Goal: Find specific page/section: Find specific page/section

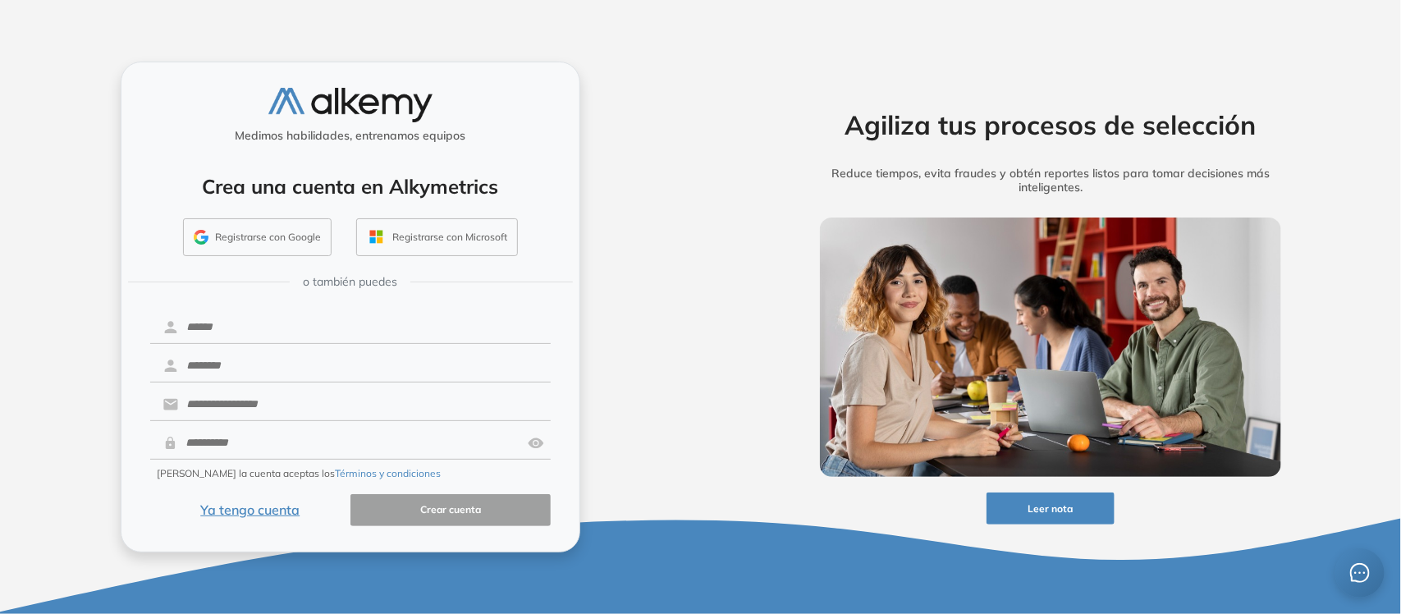
click at [259, 510] on button "Ya tengo cuenta" at bounding box center [250, 510] width 200 height 32
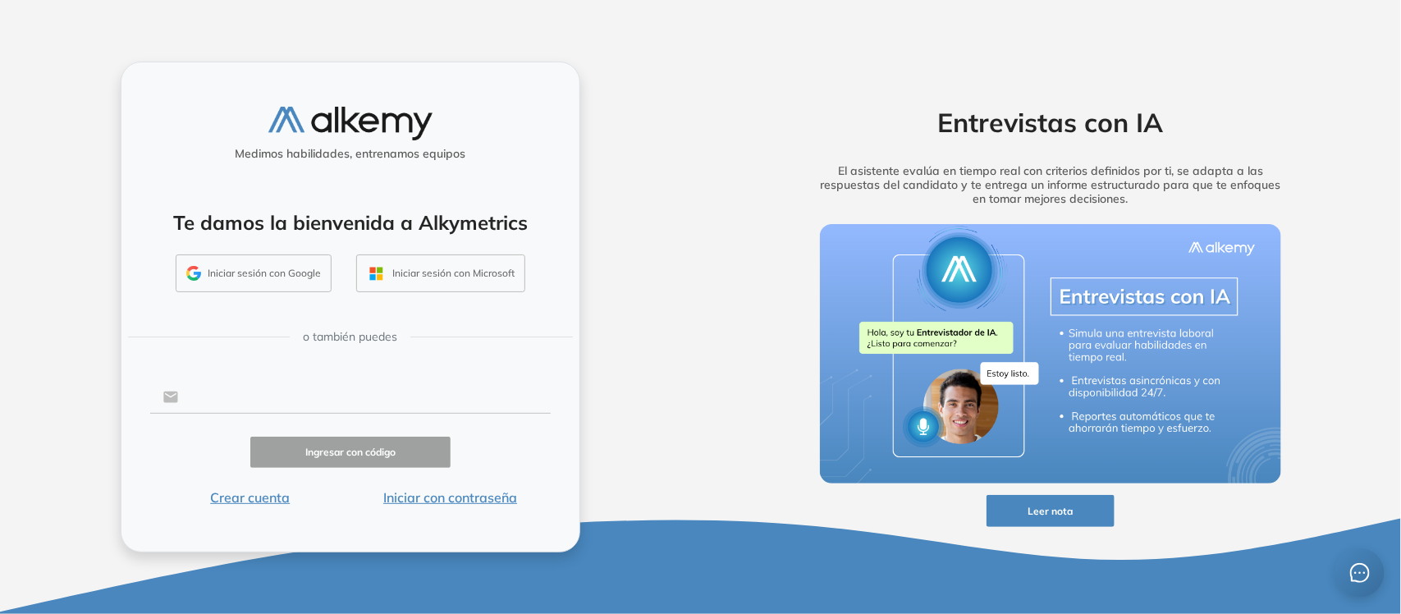
click at [280, 387] on input "text" at bounding box center [364, 397] width 372 height 31
click at [515, 499] on button "Iniciar con contraseña" at bounding box center [451, 498] width 200 height 20
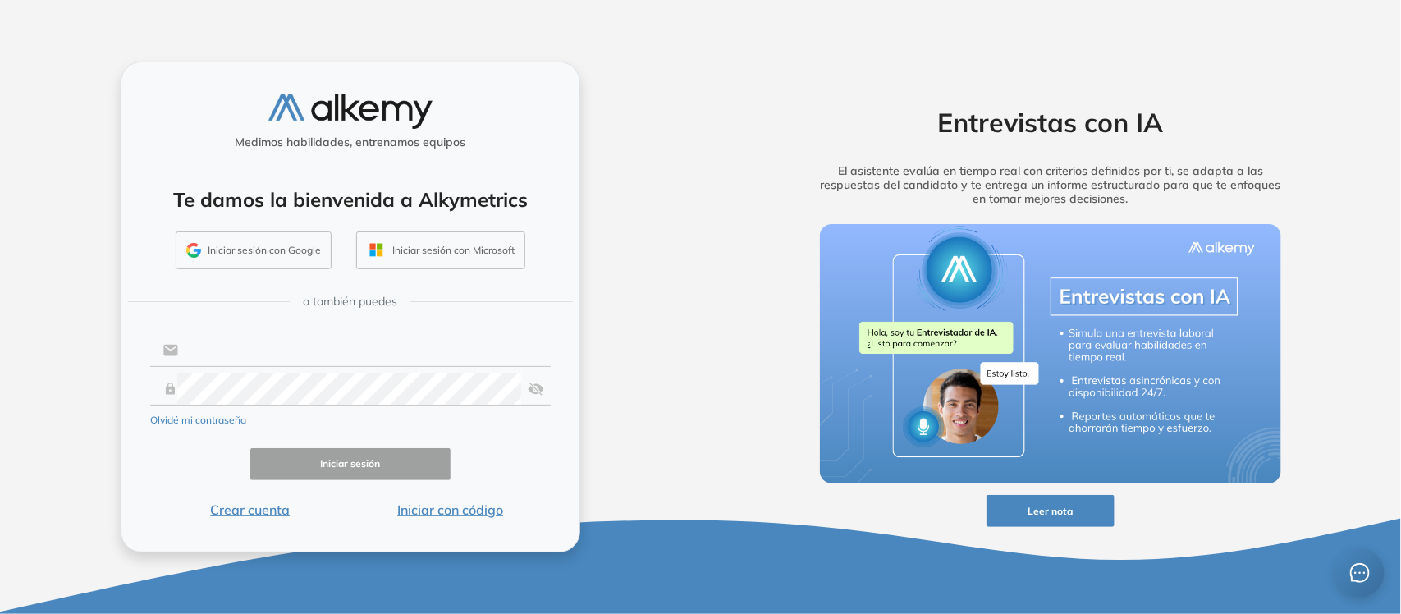
type input "**********"
click at [374, 457] on button "Iniciar sesión" at bounding box center [350, 464] width 200 height 32
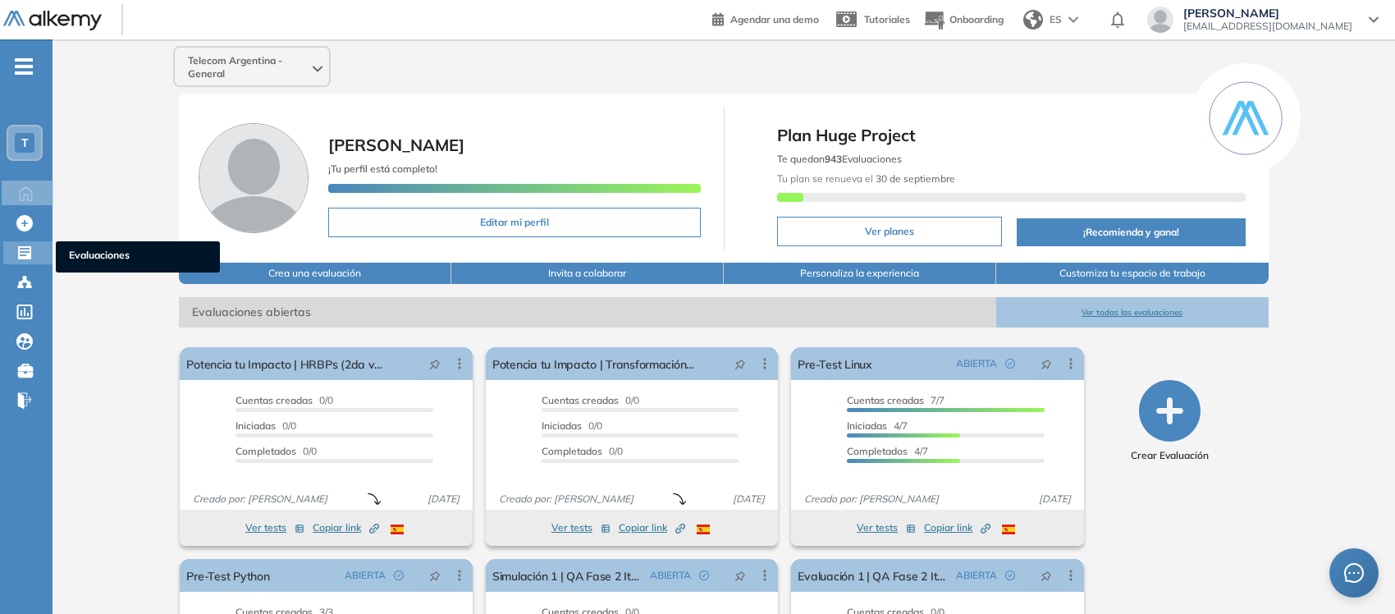
click at [84, 241] on ul "Evaluaciones" at bounding box center [138, 256] width 164 height 31
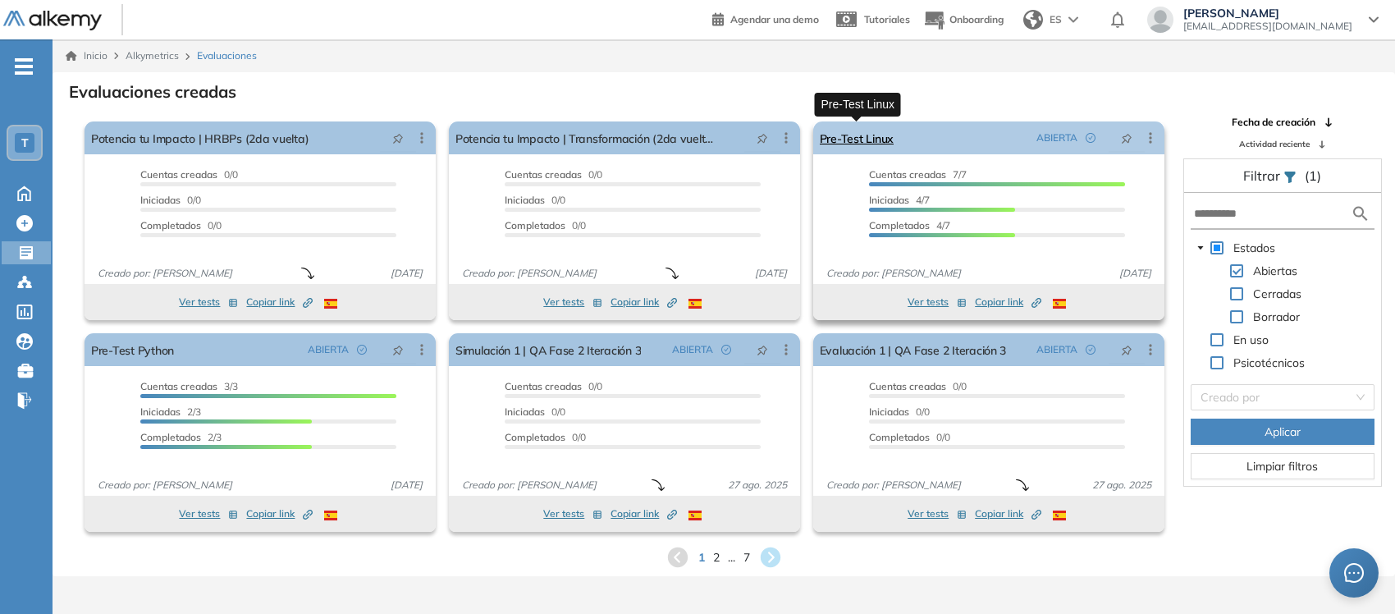
click at [867, 136] on link "Pre-Test Linux" at bounding box center [857, 137] width 74 height 33
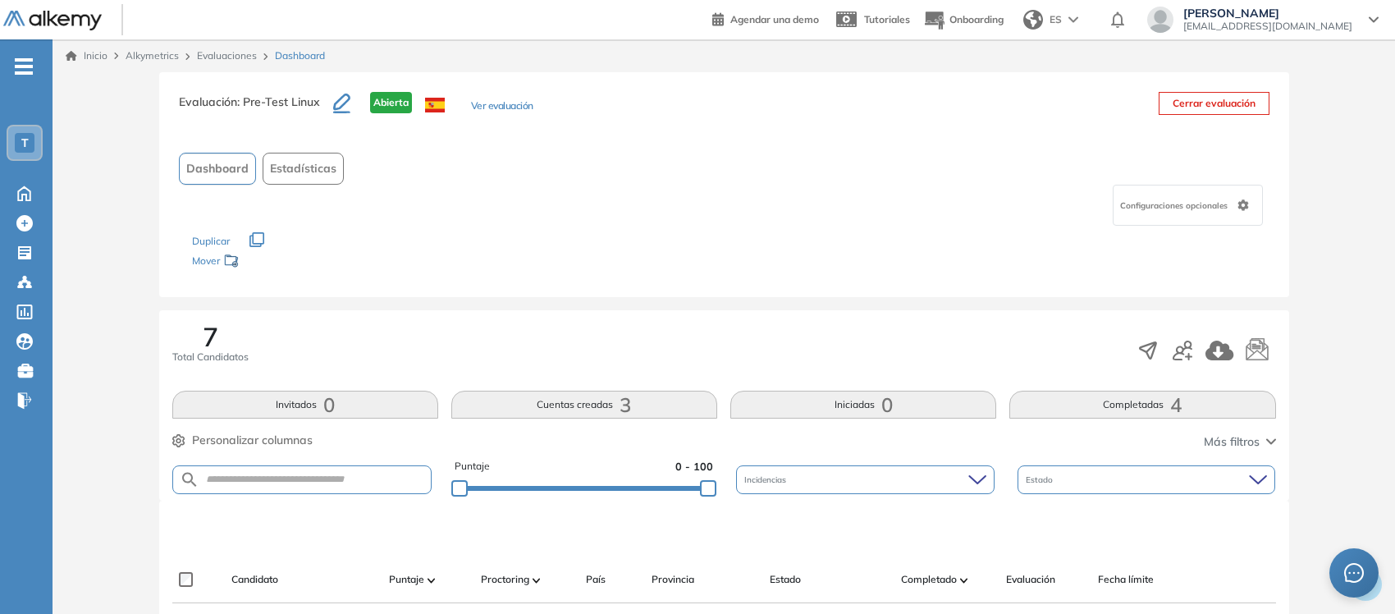
click at [1219, 202] on span "Configuraciones opcionales" at bounding box center [1175, 205] width 111 height 12
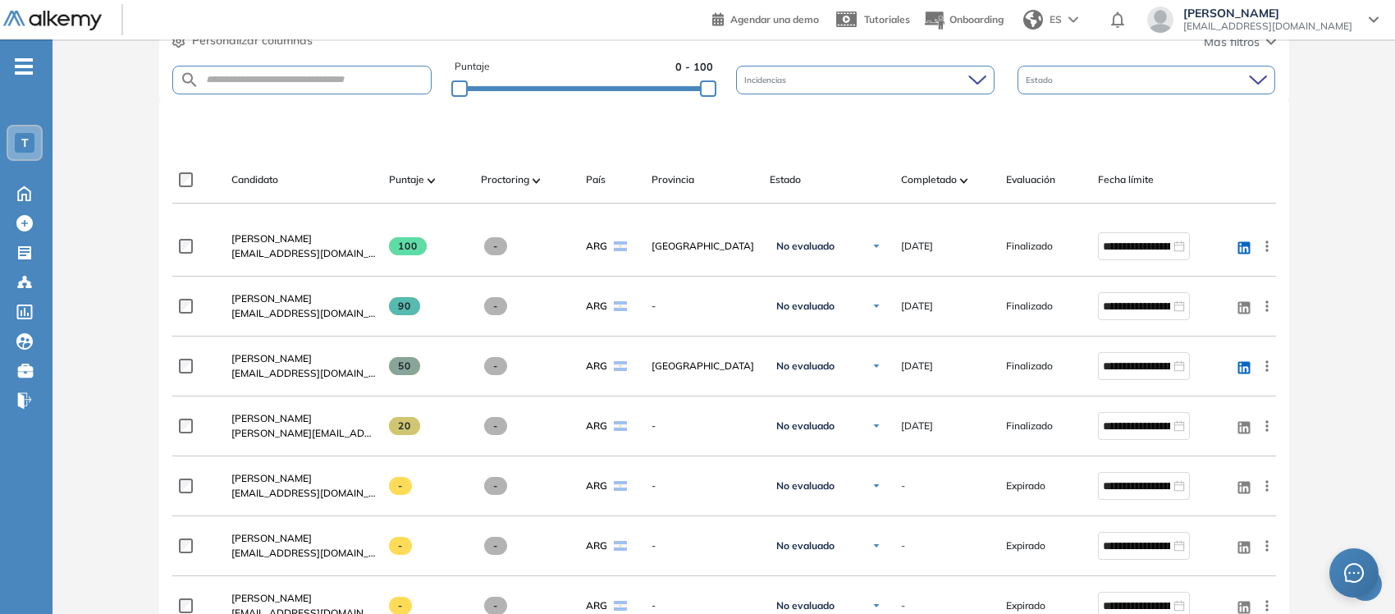
scroll to position [401, 0]
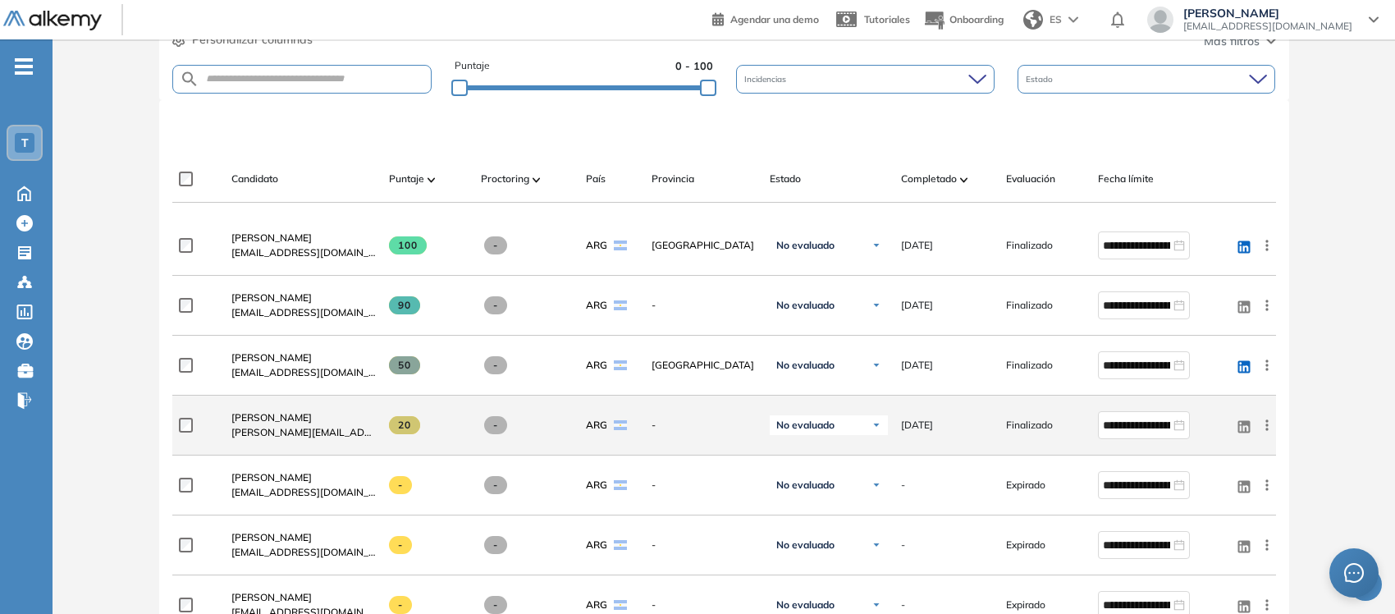
click at [1265, 428] on icon at bounding box center [1267, 425] width 16 height 16
click at [1186, 451] on span "Ver perfil" at bounding box center [1207, 456] width 51 height 15
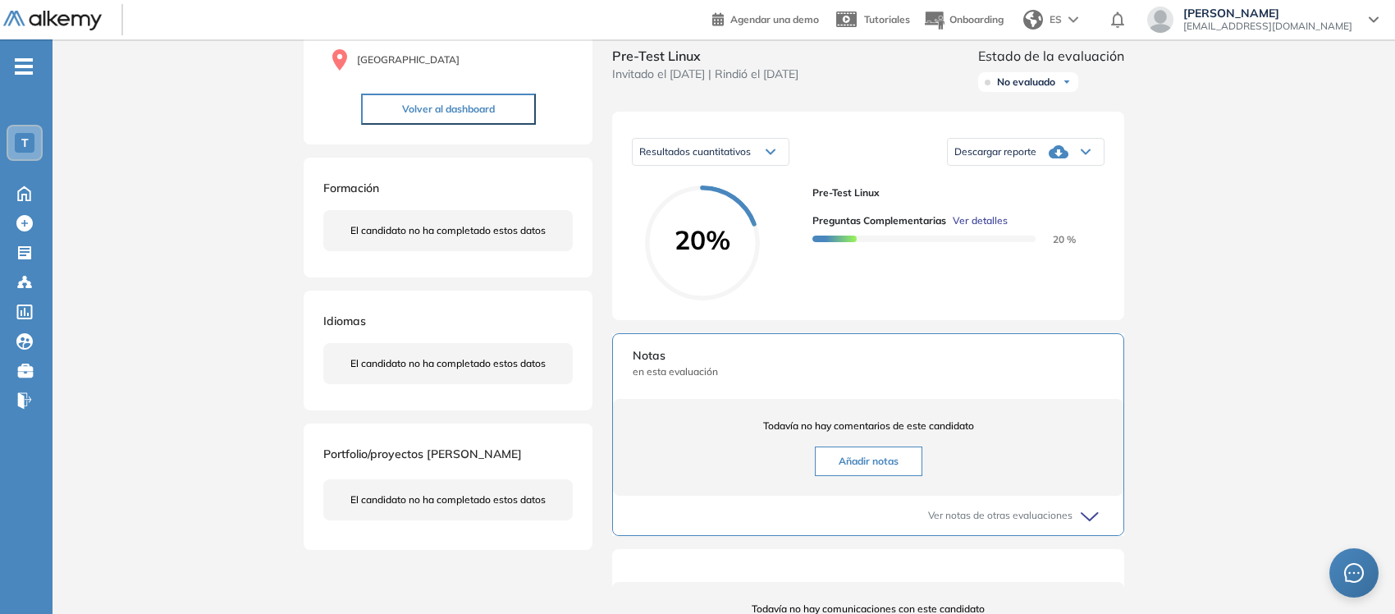
scroll to position [127, 0]
